Goal: Navigation & Orientation: Find specific page/section

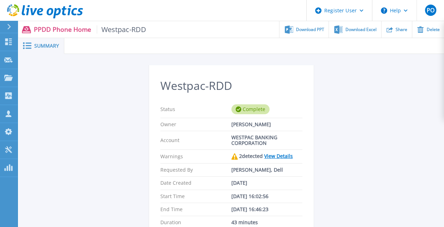
click at [69, 31] on p "PPDD Phone Home Westpac-RDD" at bounding box center [90, 29] width 113 height 8
click at [6, 38] on link "Dashboard Dashboard" at bounding box center [9, 42] width 18 height 18
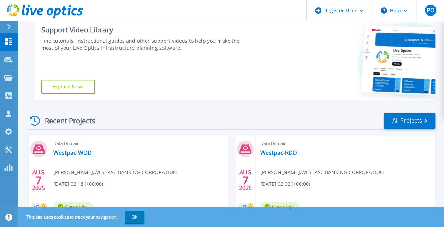
scroll to position [106, 0]
